Goal: Task Accomplishment & Management: Complete application form

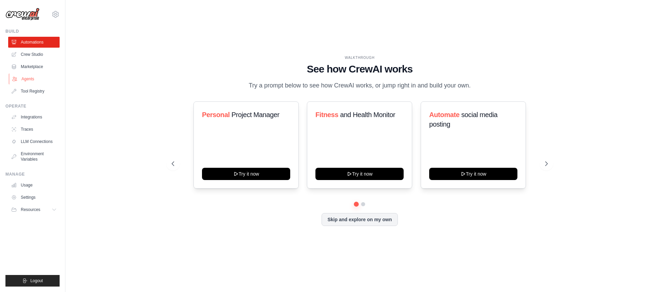
click at [33, 78] on link "Agents" at bounding box center [34, 79] width 51 height 11
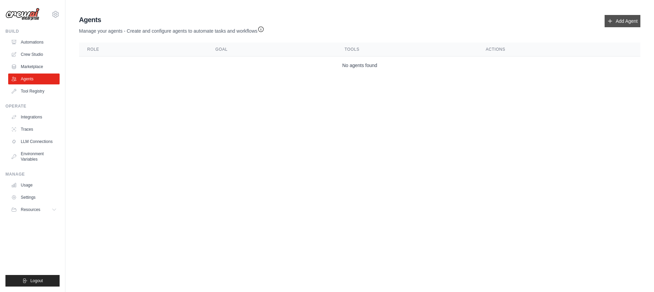
click at [615, 22] on link "Add Agent" at bounding box center [623, 21] width 36 height 12
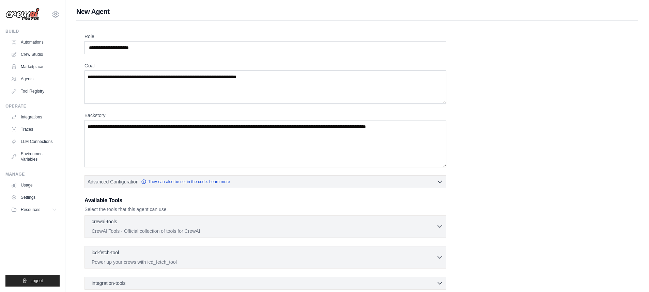
click at [440, 225] on icon "button" at bounding box center [440, 226] width 7 height 7
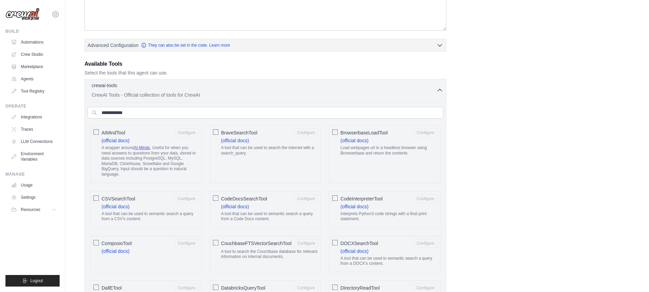
scroll to position [172, 0]
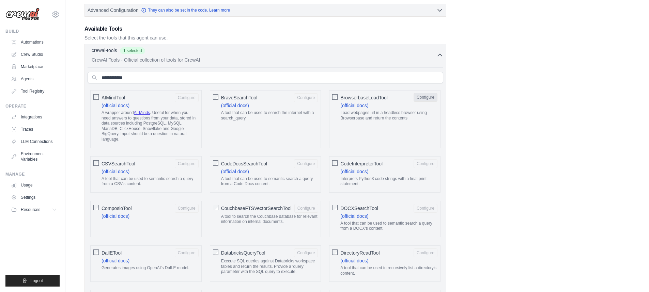
click at [427, 98] on button "Configure" at bounding box center [426, 97] width 24 height 9
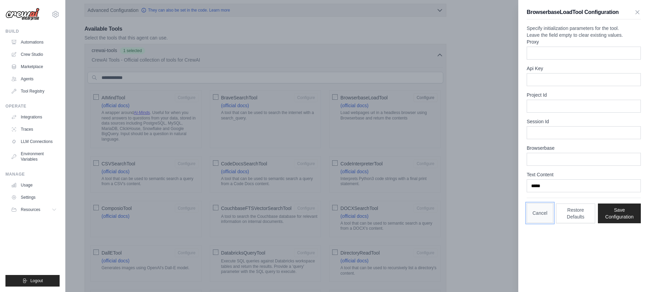
click at [542, 223] on button "Cancel" at bounding box center [540, 213] width 27 height 20
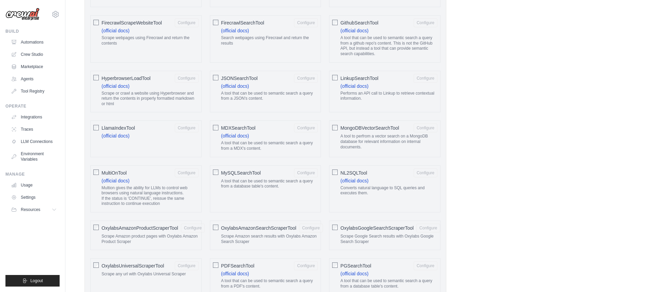
scroll to position [333, 0]
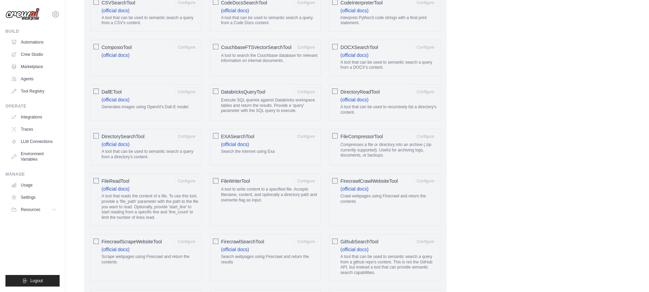
click at [239, 178] on span "FileWriterTool" at bounding box center [235, 181] width 29 height 7
click at [301, 177] on button "Configure" at bounding box center [306, 181] width 24 height 9
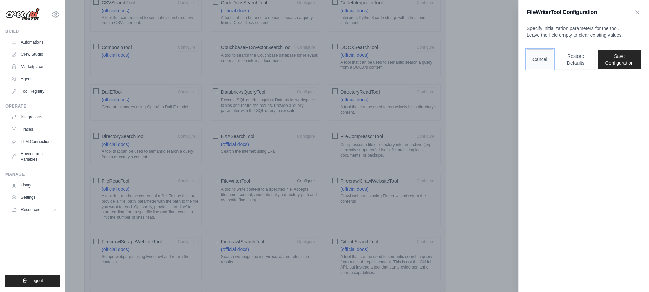
click at [534, 69] on button "Cancel" at bounding box center [540, 59] width 27 height 20
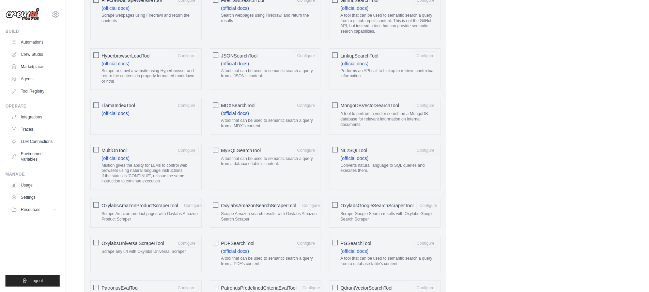
scroll to position [606, 0]
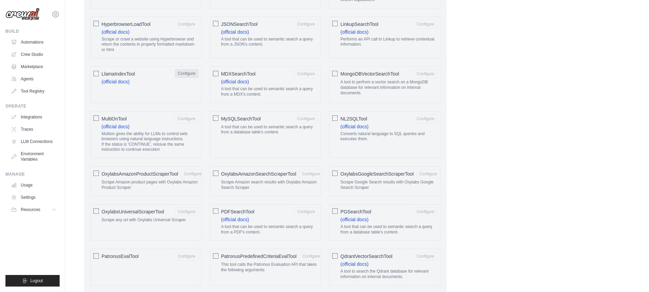
click at [181, 69] on button "Configure" at bounding box center [187, 73] width 24 height 9
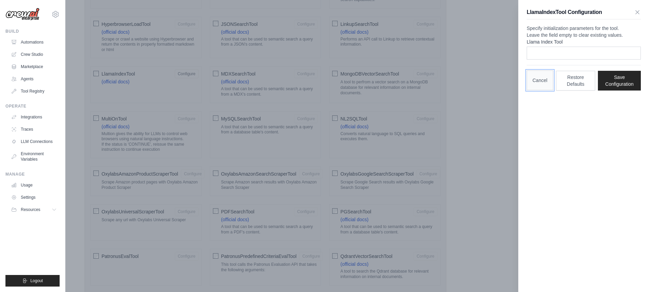
click at [535, 90] on button "Cancel" at bounding box center [540, 81] width 27 height 20
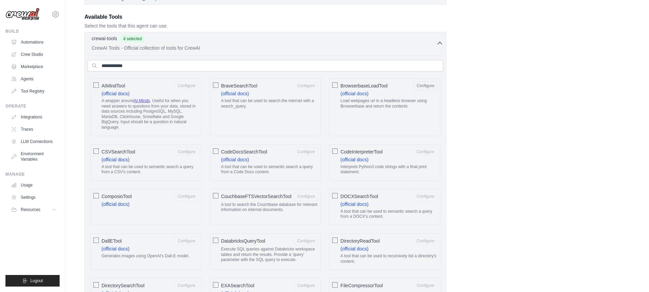
scroll to position [218, 0]
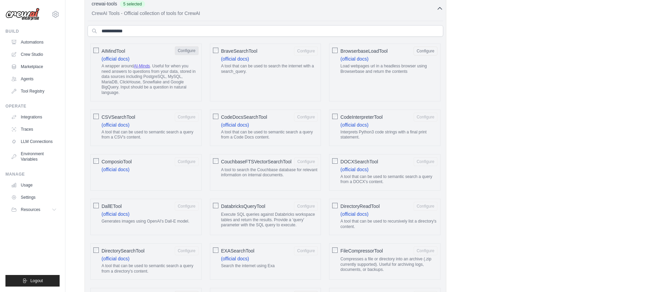
click at [179, 52] on button "Configure" at bounding box center [187, 50] width 24 height 9
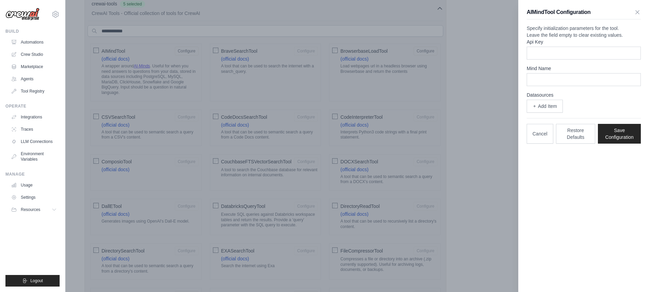
click at [96, 50] on div at bounding box center [324, 146] width 649 height 292
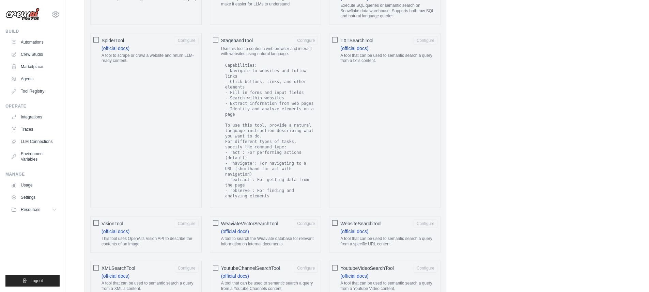
scroll to position [1228, 0]
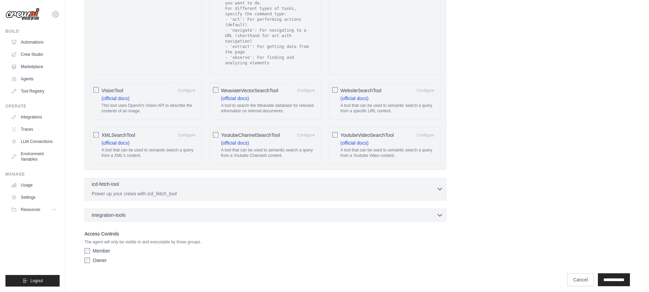
click at [440, 186] on icon "button" at bounding box center [440, 189] width 7 height 7
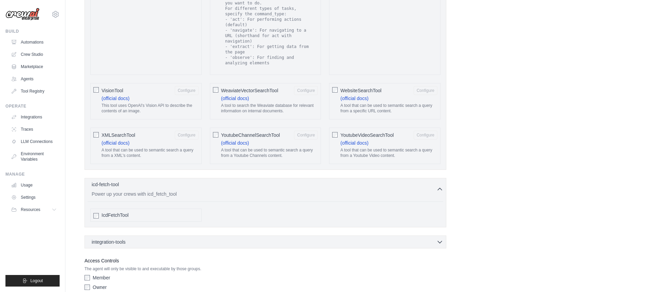
scroll to position [1255, 0]
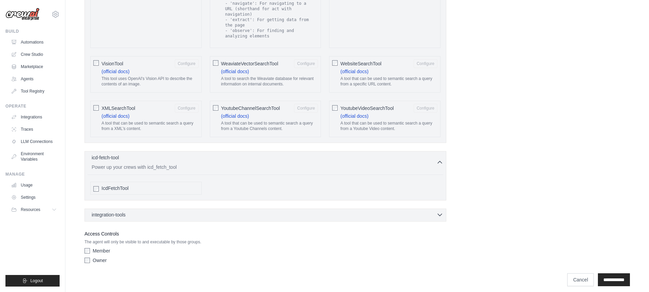
click at [439, 212] on icon "button" at bounding box center [440, 215] width 7 height 7
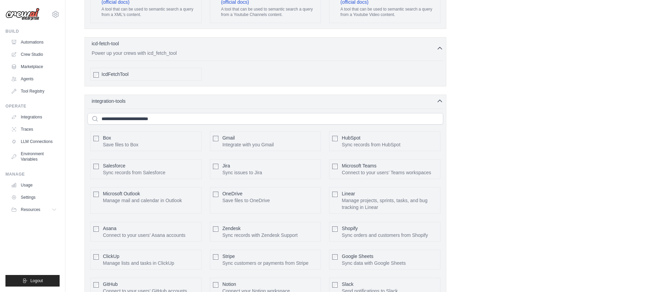
scroll to position [1404, 0]
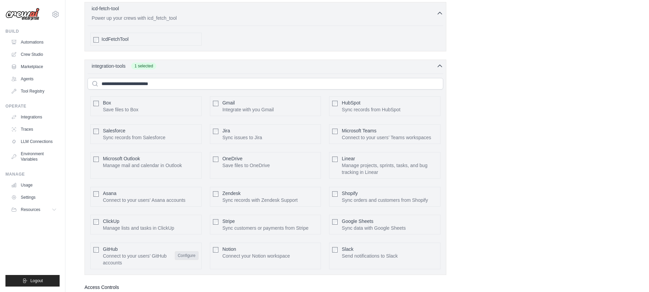
click at [188, 252] on button "Configure" at bounding box center [187, 256] width 24 height 9
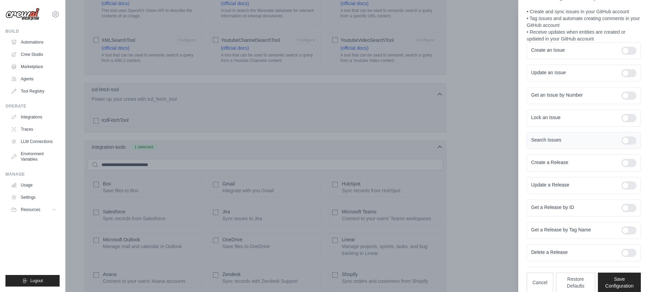
scroll to position [80, 0]
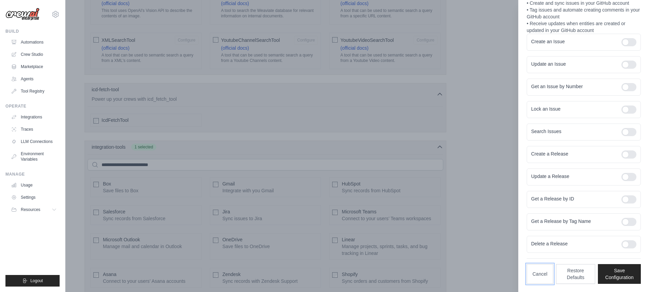
click at [541, 270] on button "Cancel" at bounding box center [540, 274] width 27 height 20
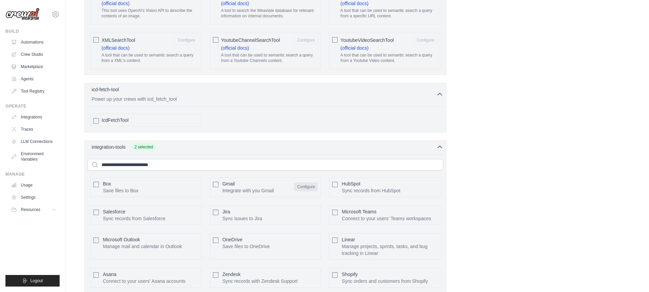
click at [310, 183] on button "Configure" at bounding box center [306, 187] width 24 height 9
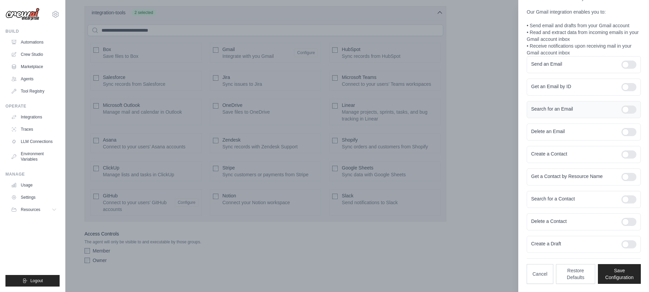
scroll to position [1348, 0]
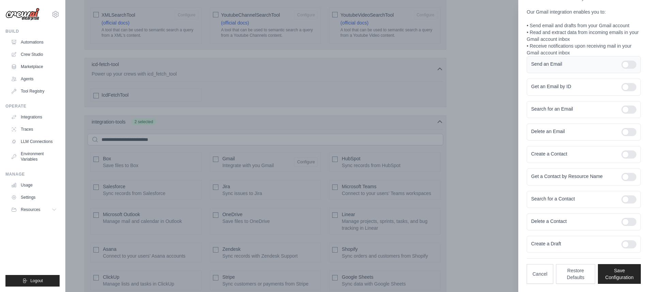
click at [626, 68] on div at bounding box center [629, 65] width 15 height 8
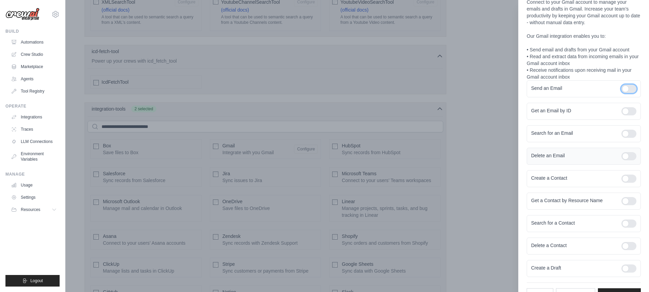
scroll to position [50, 0]
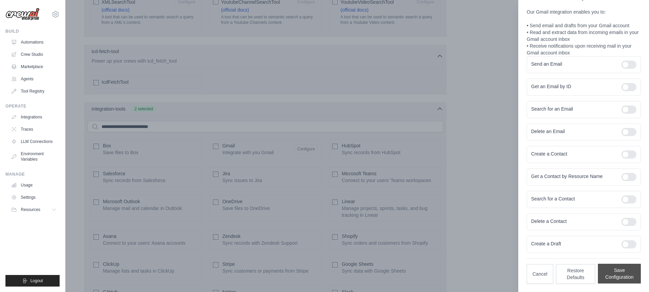
click at [610, 268] on button "Save Configuration" at bounding box center [619, 274] width 43 height 20
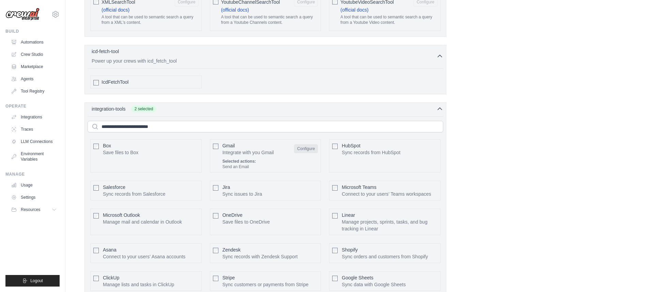
click at [308, 145] on button "Configure" at bounding box center [306, 149] width 24 height 9
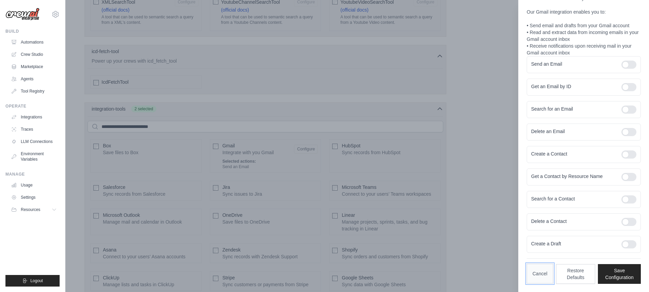
click at [542, 272] on button "Cancel" at bounding box center [540, 274] width 27 height 20
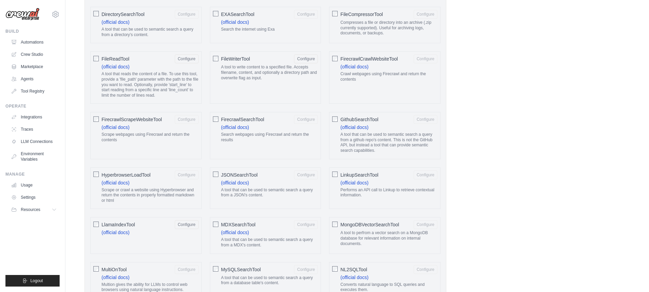
scroll to position [442, 0]
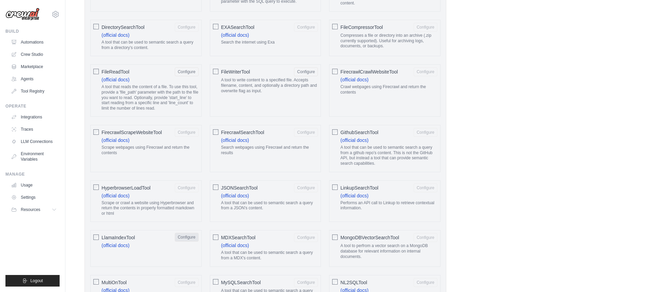
click at [187, 233] on button "Configure" at bounding box center [187, 237] width 24 height 9
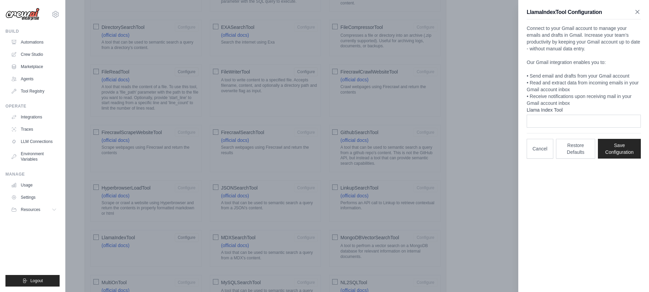
click at [638, 12] on icon "button" at bounding box center [637, 12] width 7 height 7
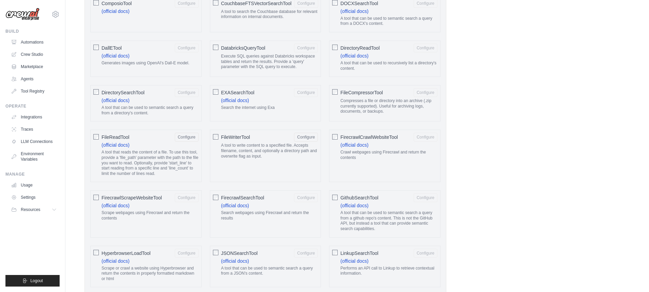
scroll to position [367, 0]
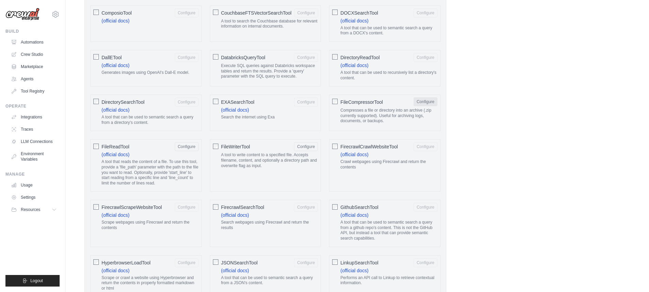
click at [424, 97] on button "Configure" at bounding box center [426, 101] width 24 height 9
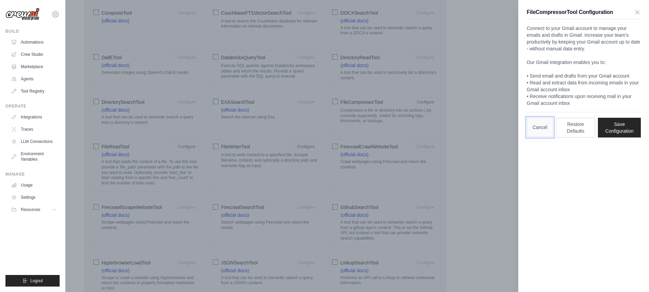
click at [542, 126] on button "Cancel" at bounding box center [540, 128] width 27 height 20
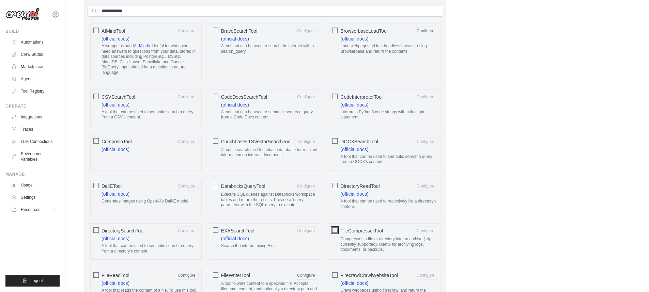
scroll to position [203, 0]
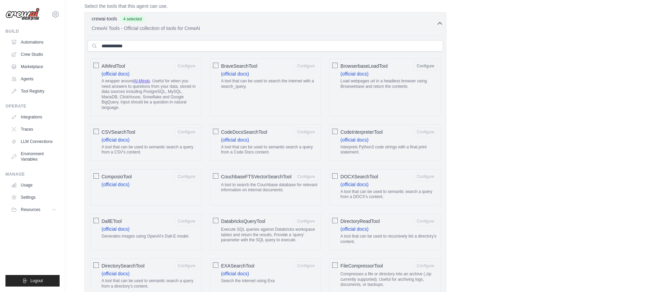
click at [228, 129] on span "CodeDocsSearchTool" at bounding box center [244, 132] width 46 height 7
click at [309, 127] on button "Configure" at bounding box center [306, 131] width 24 height 9
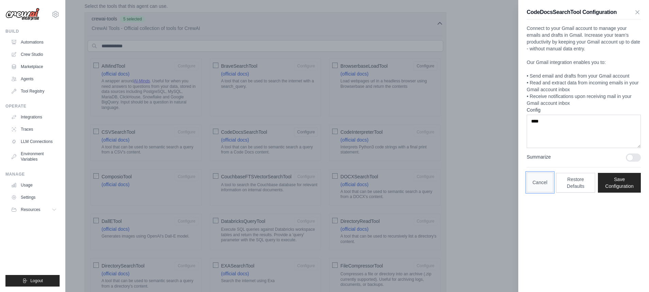
click at [532, 185] on button "Cancel" at bounding box center [540, 183] width 27 height 20
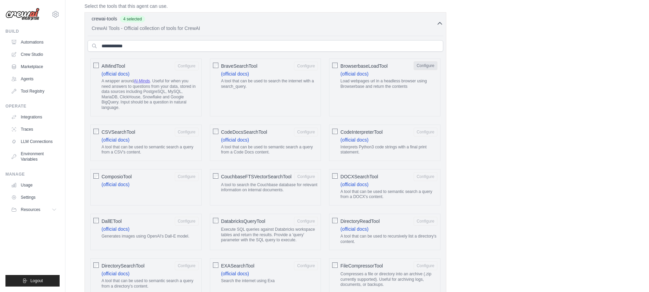
click at [427, 68] on button "Configure" at bounding box center [426, 65] width 24 height 9
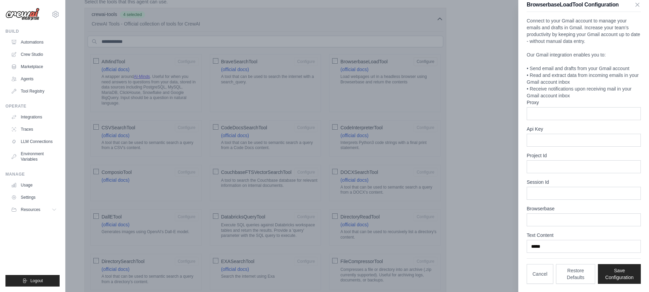
scroll to position [3, 0]
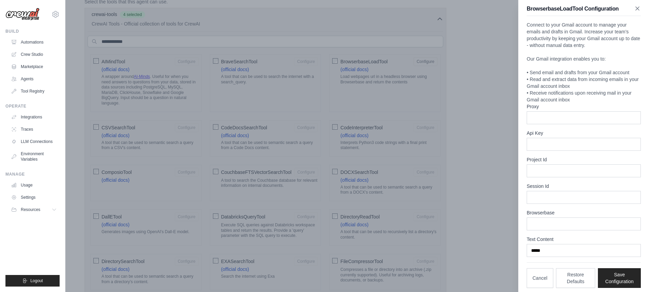
click at [634, 9] on icon "button" at bounding box center [637, 8] width 7 height 7
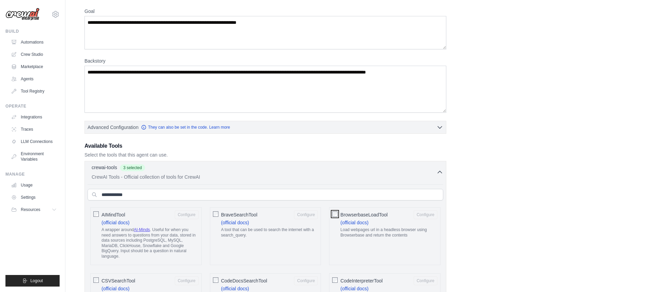
scroll to position [0, 0]
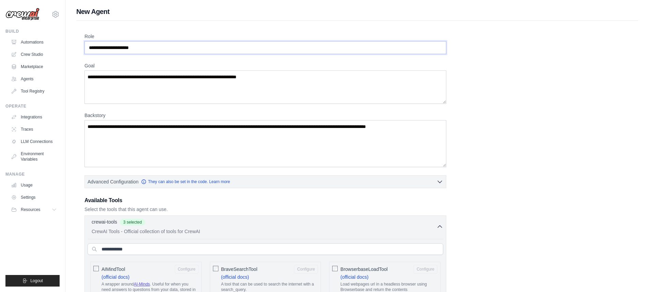
click at [141, 48] on input "Role" at bounding box center [266, 47] width 362 height 13
click at [100, 48] on input "Role" at bounding box center [266, 47] width 362 height 13
click at [102, 48] on input "Role" at bounding box center [266, 47] width 362 height 13
drag, startPoint x: 89, startPoint y: 49, endPoint x: 145, endPoint y: 46, distance: 55.6
click at [145, 46] on input "Role" at bounding box center [266, 47] width 362 height 13
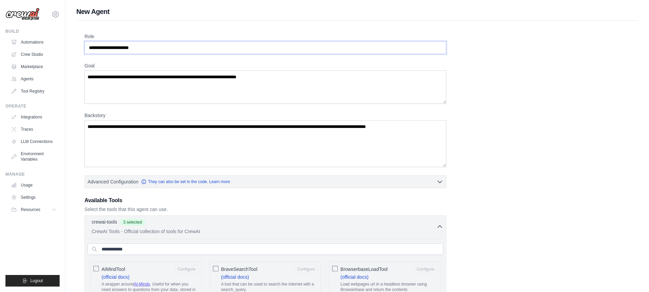
click at [137, 47] on input "Role" at bounding box center [266, 47] width 362 height 13
drag, startPoint x: 141, startPoint y: 48, endPoint x: 93, endPoint y: 43, distance: 48.3
click at [93, 43] on input "Role" at bounding box center [266, 47] width 362 height 13
click at [97, 51] on input "Role" at bounding box center [266, 47] width 362 height 13
click at [108, 49] on input "Role" at bounding box center [266, 47] width 362 height 13
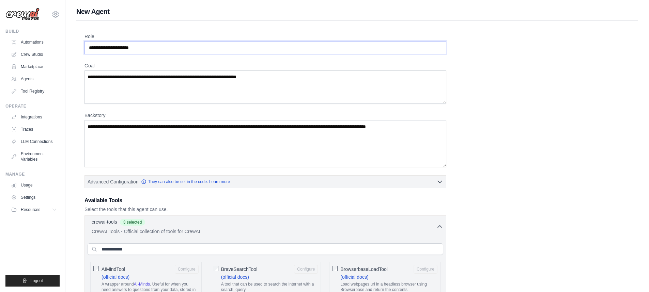
click at [123, 49] on input "Role" at bounding box center [266, 47] width 362 height 13
click at [119, 75] on textarea "Goal" at bounding box center [266, 87] width 362 height 33
drag, startPoint x: 113, startPoint y: 81, endPoint x: 96, endPoint y: 71, distance: 19.7
click at [113, 81] on textarea "Goal" at bounding box center [266, 87] width 362 height 33
drag, startPoint x: 91, startPoint y: 74, endPoint x: 248, endPoint y: 75, distance: 157.1
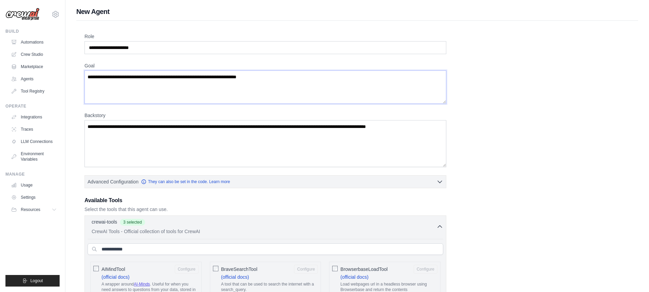
click at [248, 75] on textarea "Goal" at bounding box center [266, 87] width 362 height 33
click at [251, 75] on textarea "Goal" at bounding box center [266, 87] width 362 height 33
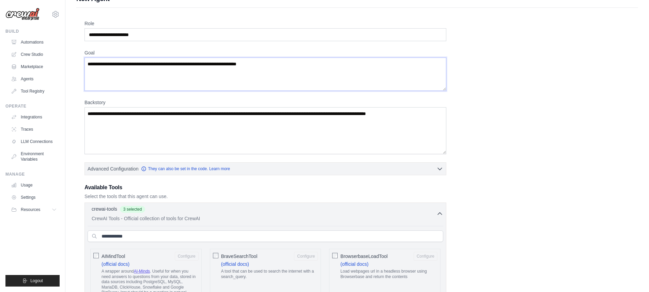
scroll to position [22, 0]
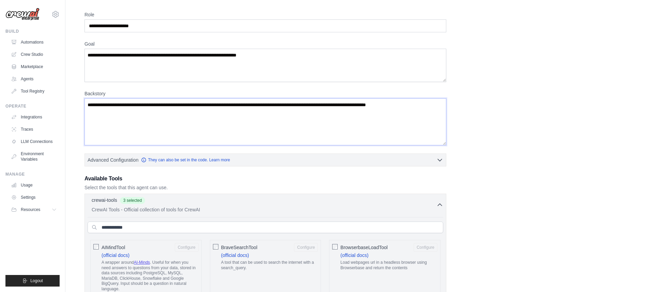
click at [90, 104] on textarea "Backstory" at bounding box center [266, 121] width 362 height 47
drag, startPoint x: 90, startPoint y: 104, endPoint x: 171, endPoint y: 107, distance: 80.8
click at [171, 107] on textarea "Backstory" at bounding box center [266, 121] width 362 height 47
click at [158, 112] on textarea "Backstory" at bounding box center [266, 121] width 362 height 47
click at [154, 115] on textarea "Backstory" at bounding box center [266, 121] width 362 height 47
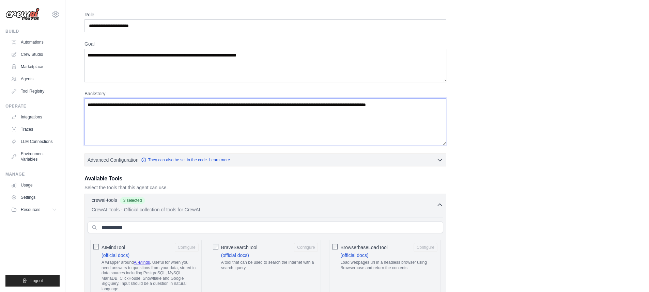
click at [154, 115] on textarea "Backstory" at bounding box center [266, 121] width 362 height 47
click at [442, 160] on icon "button" at bounding box center [440, 159] width 7 height 7
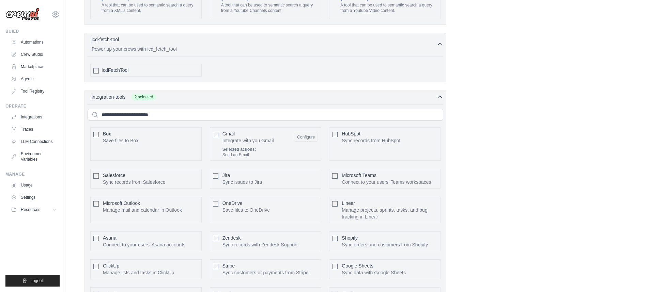
scroll to position [1525, 0]
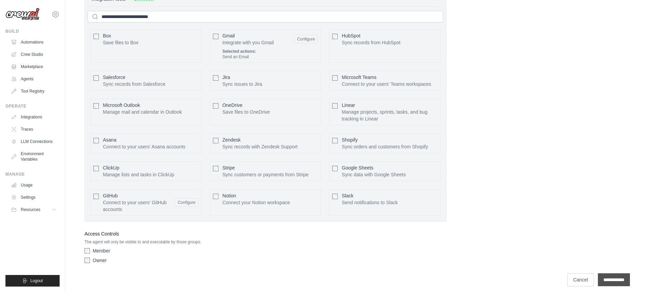
click at [616, 274] on input "**********" at bounding box center [614, 280] width 32 height 13
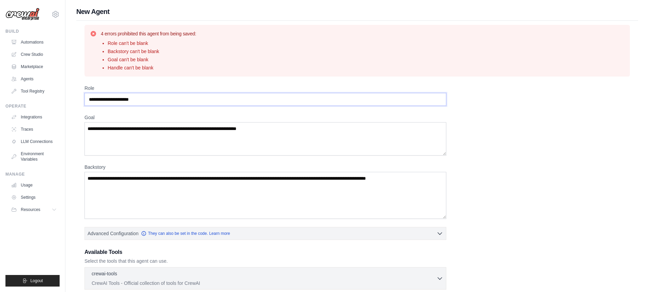
click at [135, 100] on input "Role" at bounding box center [266, 99] width 362 height 13
click at [151, 100] on input "Role" at bounding box center [266, 99] width 362 height 13
type input "*"
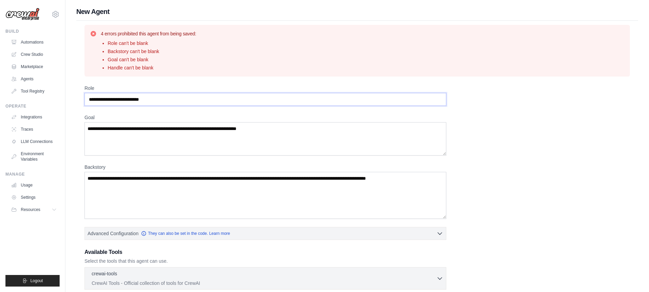
type input "**********"
click at [100, 129] on textarea "**********" at bounding box center [266, 138] width 362 height 33
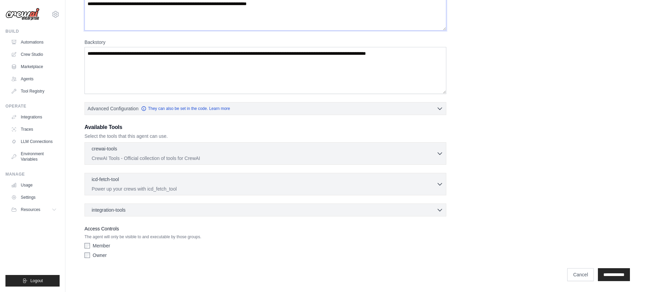
scroll to position [101, 0]
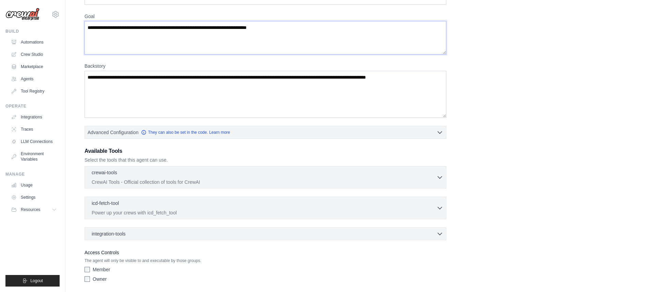
type textarea "**********"
click at [222, 83] on textarea "Backstory" at bounding box center [266, 94] width 362 height 47
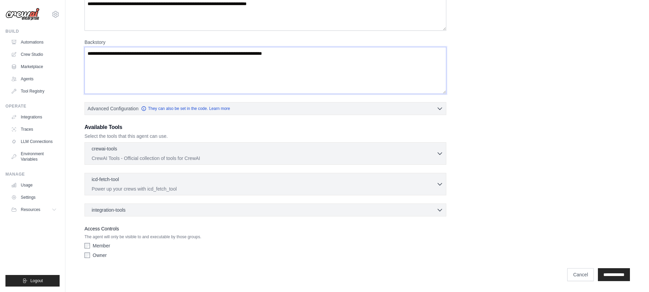
type textarea "**********"
click at [611, 271] on input "**********" at bounding box center [614, 275] width 32 height 13
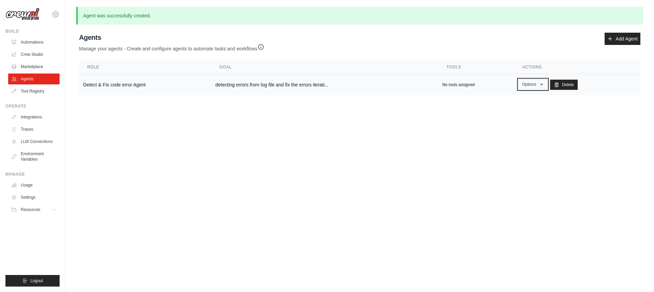
click at [540, 86] on icon "button" at bounding box center [541, 84] width 5 height 5
click at [529, 98] on link "Show" at bounding box center [523, 100] width 49 height 12
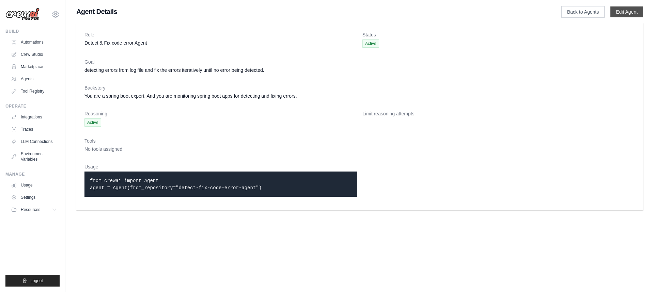
click at [621, 9] on link "Edit Agent" at bounding box center [627, 11] width 33 height 11
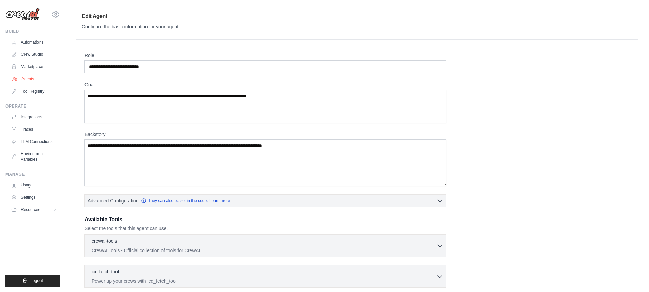
click at [32, 76] on link "Agents" at bounding box center [34, 79] width 51 height 11
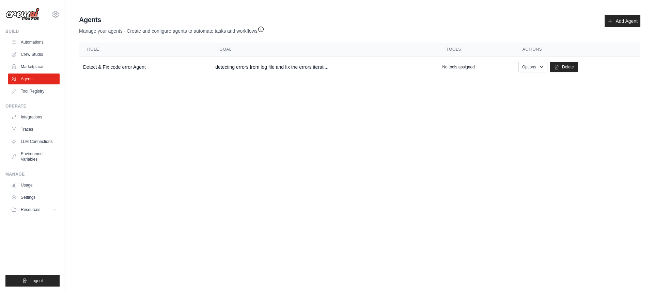
click at [250, 103] on body "yongheel@gmail.com Settings Build Automations Crew Studio" at bounding box center [327, 146] width 654 height 292
click at [533, 69] on button "Options" at bounding box center [533, 67] width 29 height 10
click at [472, 41] on div "Agents Manage your agents - Create and configure agents to automate tasks and w…" at bounding box center [359, 46] width 567 height 68
click at [42, 53] on link "Crew Studio" at bounding box center [34, 54] width 51 height 11
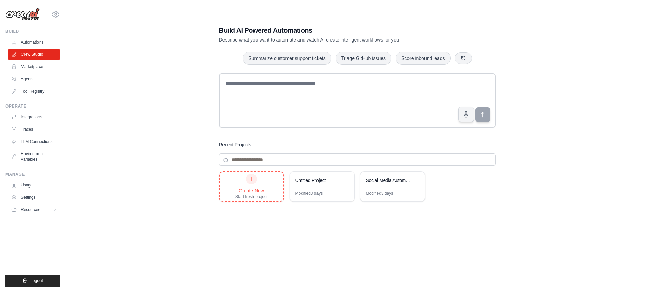
click at [252, 179] on icon at bounding box center [252, 180] width 4 height 4
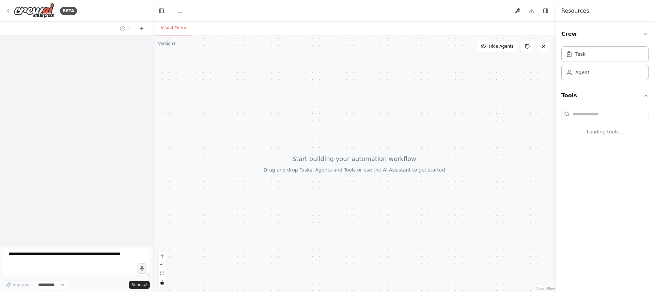
select select "****"
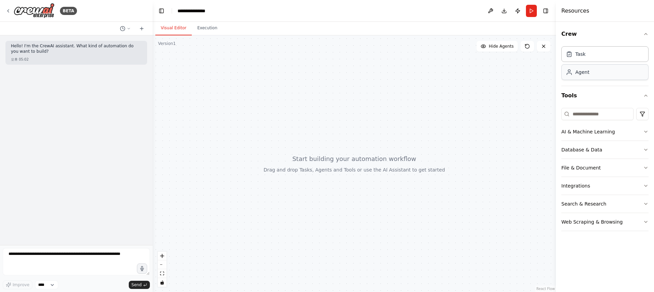
click at [579, 77] on div "Agent" at bounding box center [605, 72] width 87 height 16
click at [625, 71] on div "Agent" at bounding box center [605, 72] width 87 height 16
click at [624, 76] on div "Agent" at bounding box center [605, 72] width 87 height 16
click at [645, 129] on icon "button" at bounding box center [645, 131] width 5 height 5
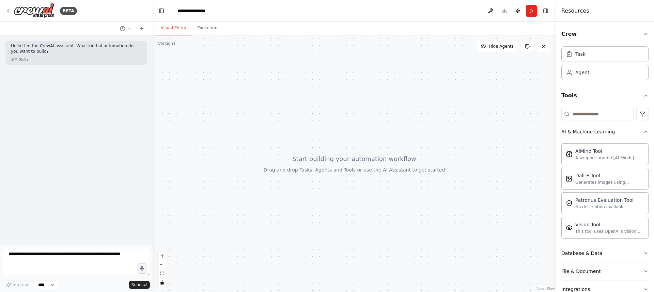
click at [643, 131] on icon "button" at bounding box center [645, 131] width 5 height 5
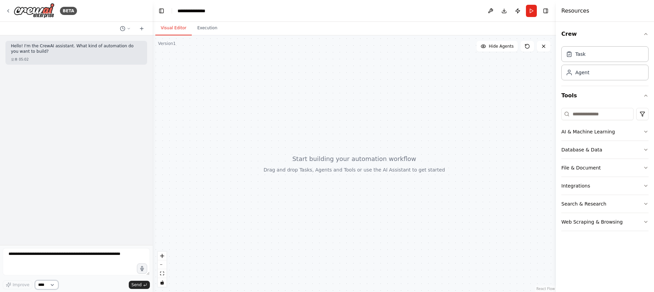
click at [53, 288] on select "****" at bounding box center [46, 285] width 23 height 9
click at [35, 281] on select "****" at bounding box center [46, 285] width 23 height 9
click at [44, 257] on textarea at bounding box center [76, 261] width 147 height 27
type textarea "*"
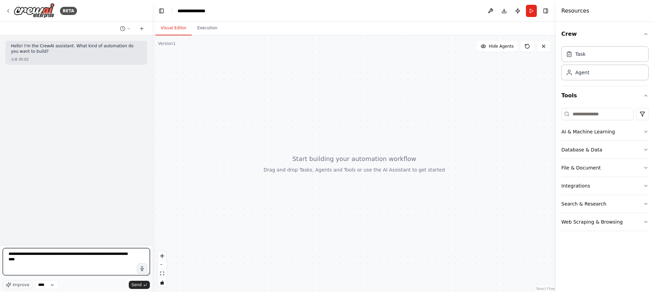
type textarea "*"
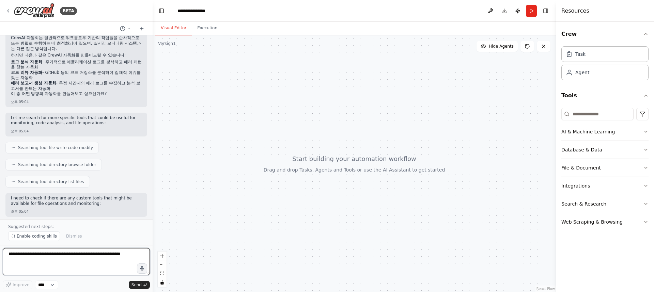
scroll to position [204, 0]
click at [100, 257] on textarea at bounding box center [76, 261] width 147 height 27
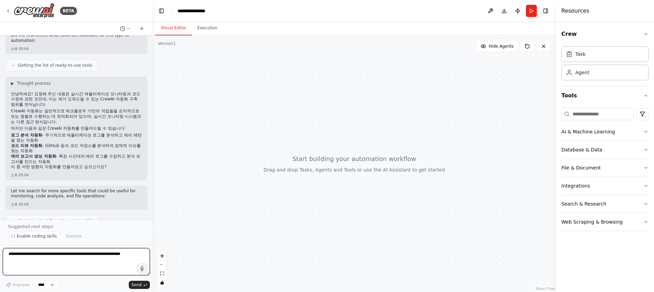
scroll to position [376, 0]
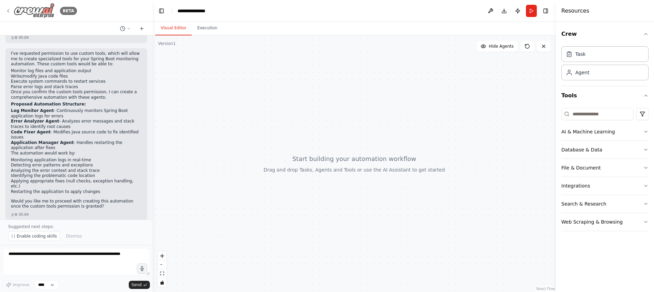
click at [9, 9] on icon at bounding box center [7, 10] width 5 height 5
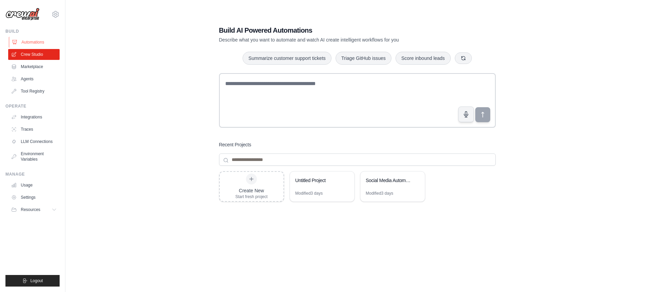
click at [42, 40] on link "Automations" at bounding box center [34, 42] width 51 height 11
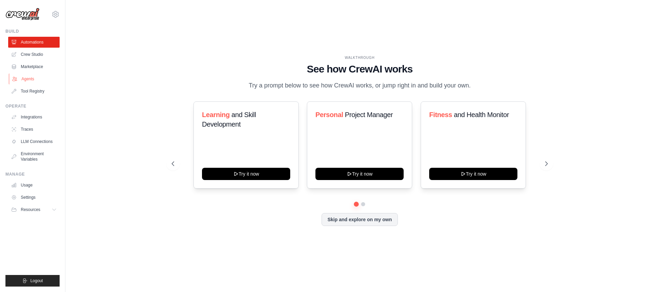
click at [26, 81] on link "Agents" at bounding box center [34, 79] width 51 height 11
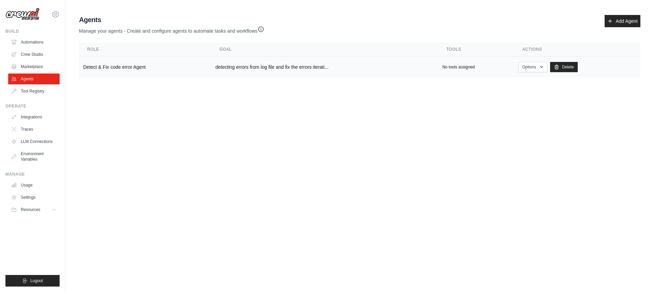
click at [123, 66] on td "Detect & Fix code error Agent" at bounding box center [145, 67] width 132 height 21
